Goal: Find specific page/section: Find specific page/section

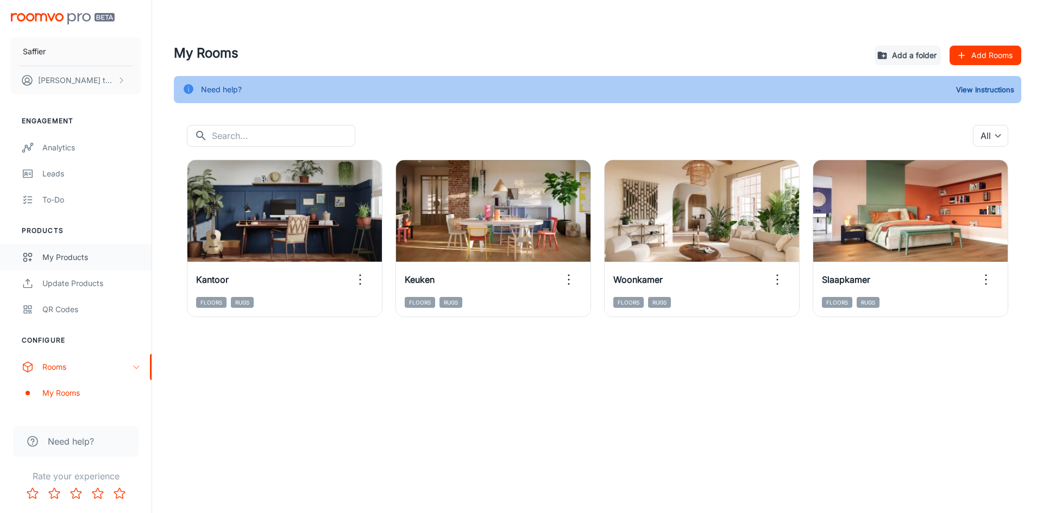
click at [67, 257] on div "My Products" at bounding box center [91, 257] width 98 height 12
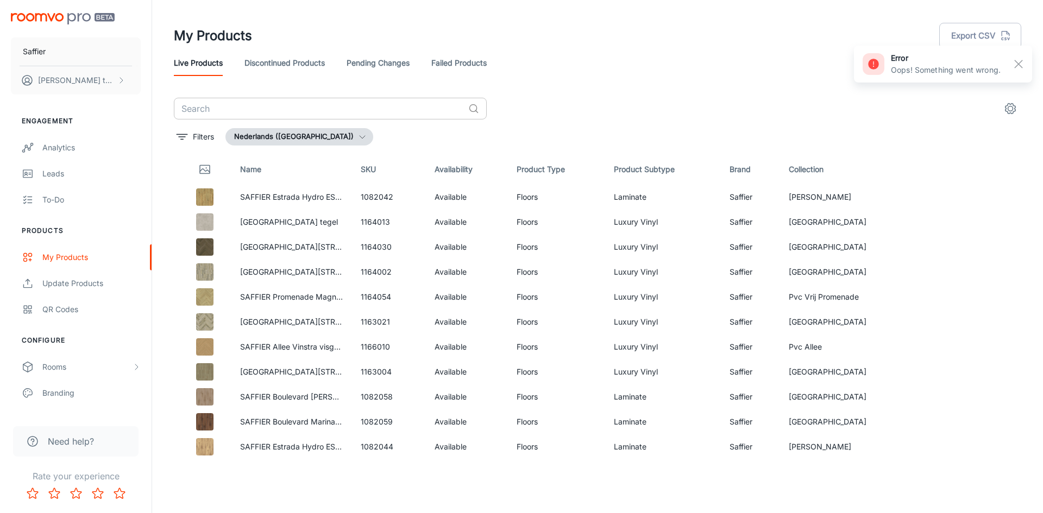
click at [307, 115] on input "text" at bounding box center [319, 109] width 290 height 22
type input "allee"
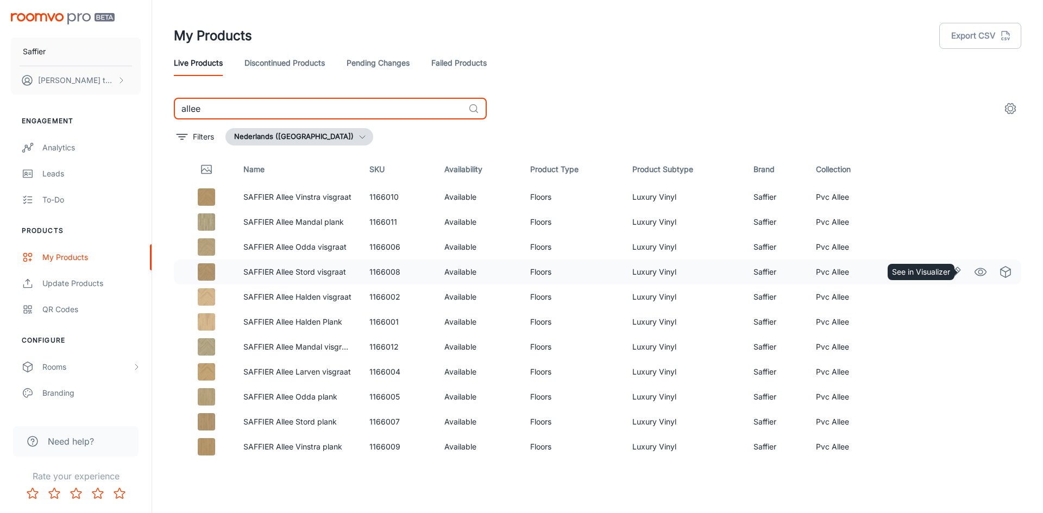
click at [974, 274] on icon "See in Visualizer" at bounding box center [980, 272] width 13 height 13
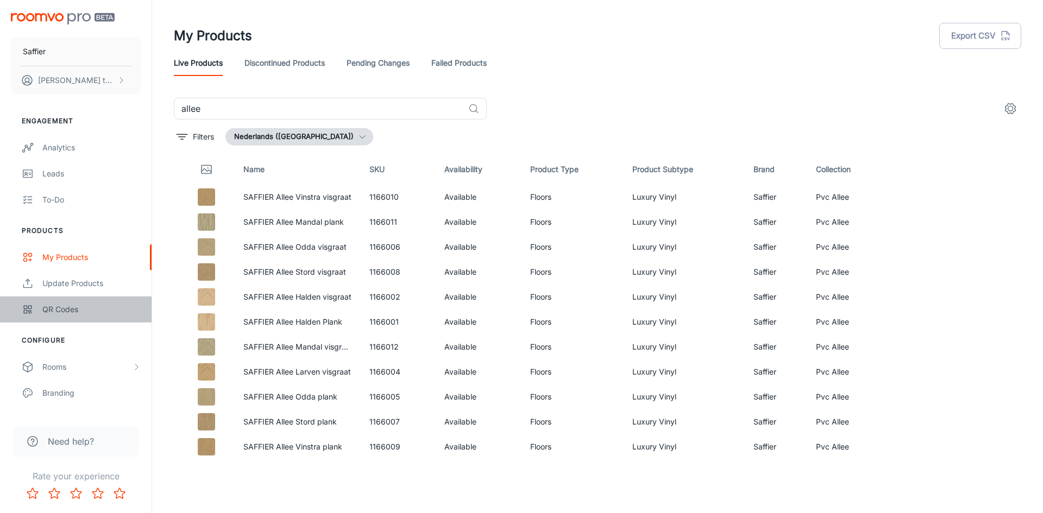
click at [72, 302] on link "QR Codes" at bounding box center [76, 310] width 152 height 26
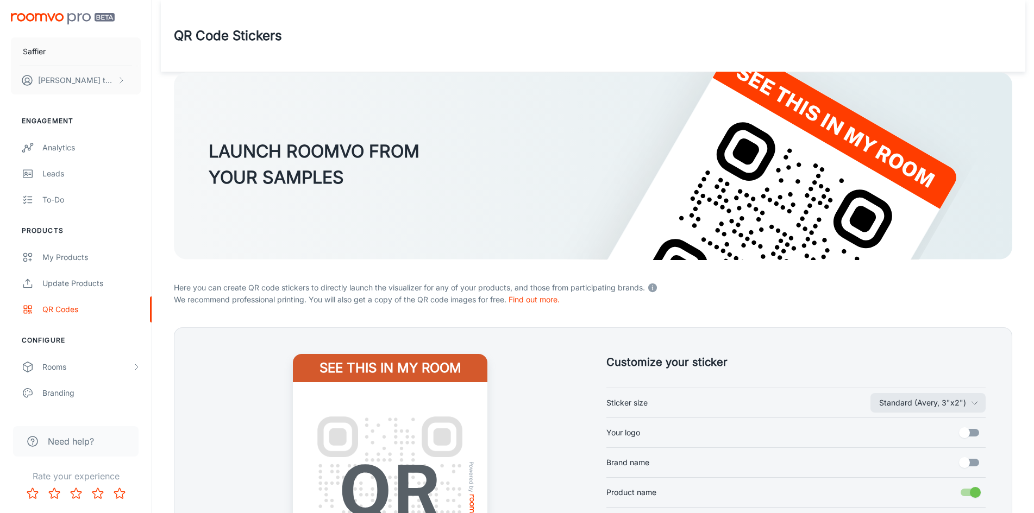
scroll to position [109, 0]
